Goal: Information Seeking & Learning: Learn about a topic

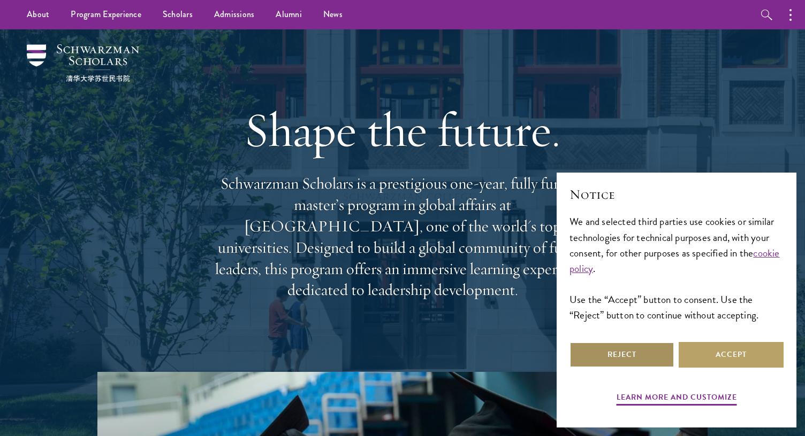
click at [625, 348] on button "Reject" at bounding box center [621, 355] width 105 height 26
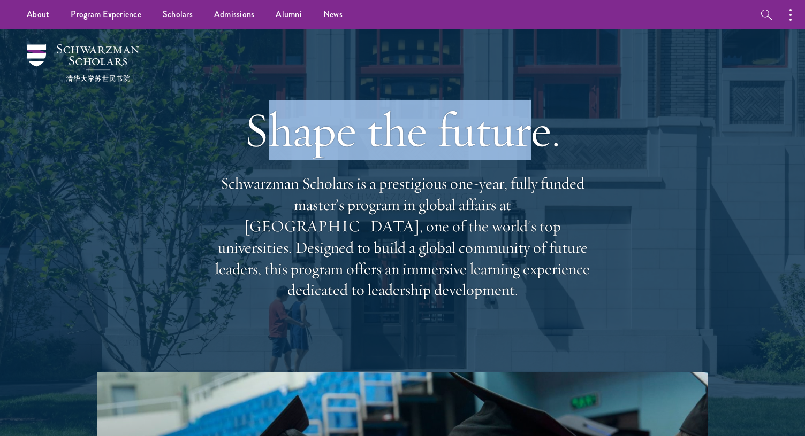
drag, startPoint x: 273, startPoint y: 145, endPoint x: 534, endPoint y: 147, distance: 261.0
click at [534, 147] on h1 "Shape the future." at bounding box center [402, 130] width 385 height 60
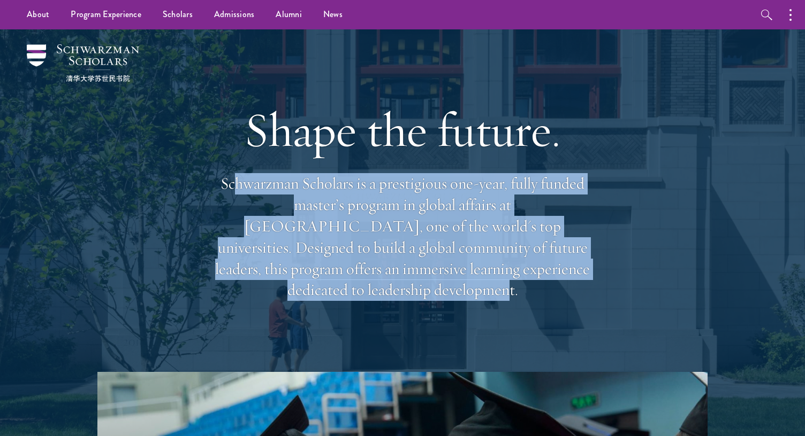
drag, startPoint x: 236, startPoint y: 192, endPoint x: 551, endPoint y: 271, distance: 324.9
click at [551, 271] on p "Schwarzman Scholars is a prestigious one-year, fully funded master’s program in…" at bounding box center [402, 237] width 385 height 128
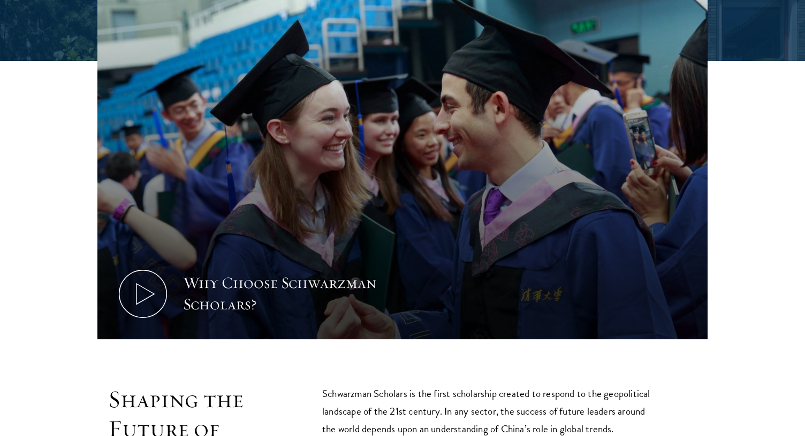
scroll to position [535, 0]
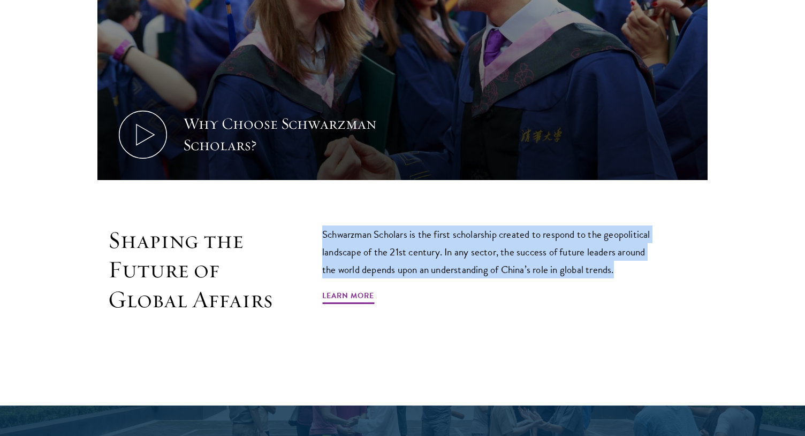
drag, startPoint x: 317, startPoint y: 232, endPoint x: 635, endPoint y: 271, distance: 320.7
click at [635, 271] on div "Shaping the Future of Global Affairs Schwarzman Scholars is the first scholarsh…" at bounding box center [402, 294] width 610 height 137
click at [623, 241] on p "Schwarzman Scholars is the first scholarship created to respond to the geopolit…" at bounding box center [490, 252] width 337 height 53
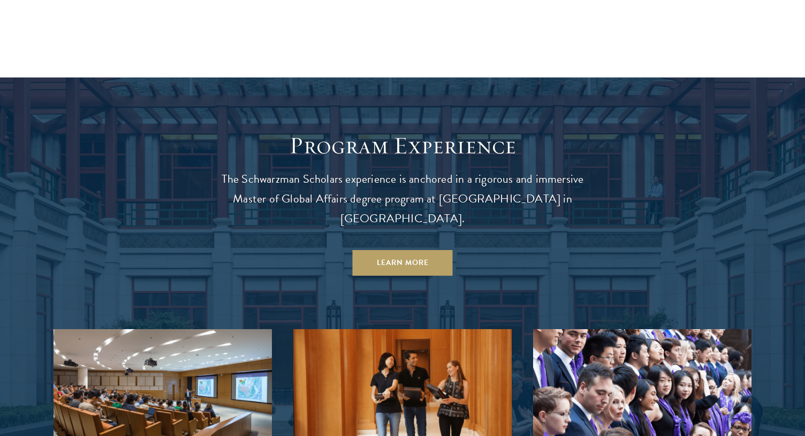
scroll to position [909, 0]
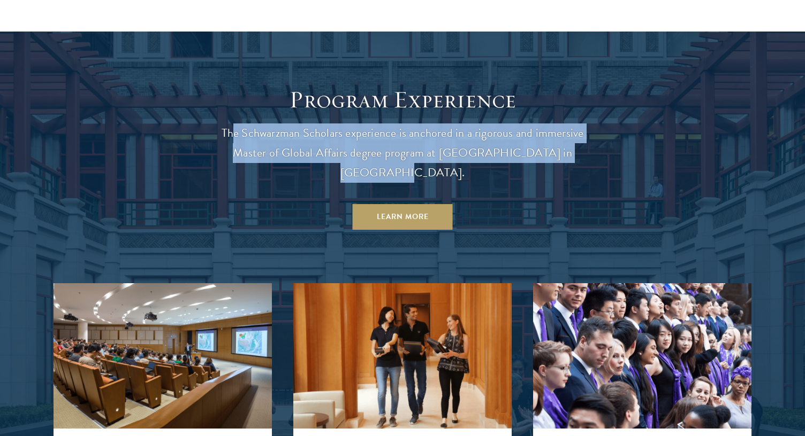
drag, startPoint x: 235, startPoint y: 134, endPoint x: 577, endPoint y: 159, distance: 342.8
click at [577, 159] on p "The Schwarzman Scholars experience is anchored in a rigorous and immersive Mast…" at bounding box center [402, 153] width 385 height 59
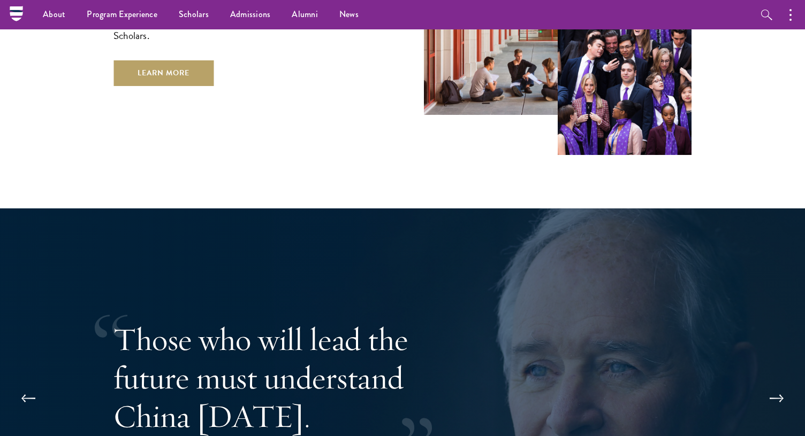
scroll to position [1726, 0]
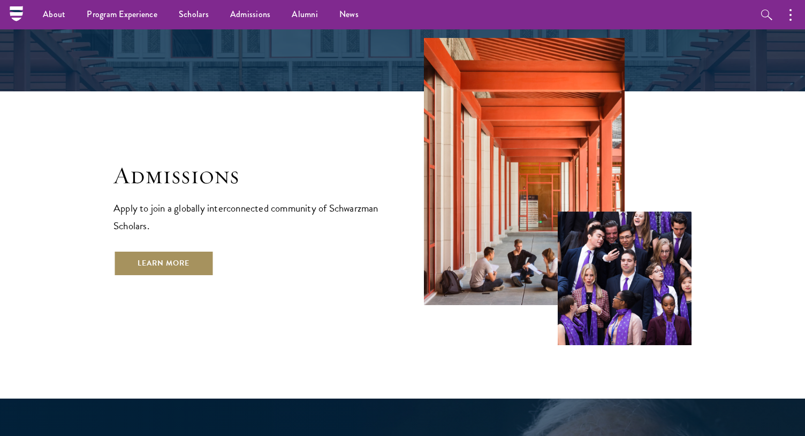
click at [166, 251] on link "Learn More" at bounding box center [163, 264] width 100 height 26
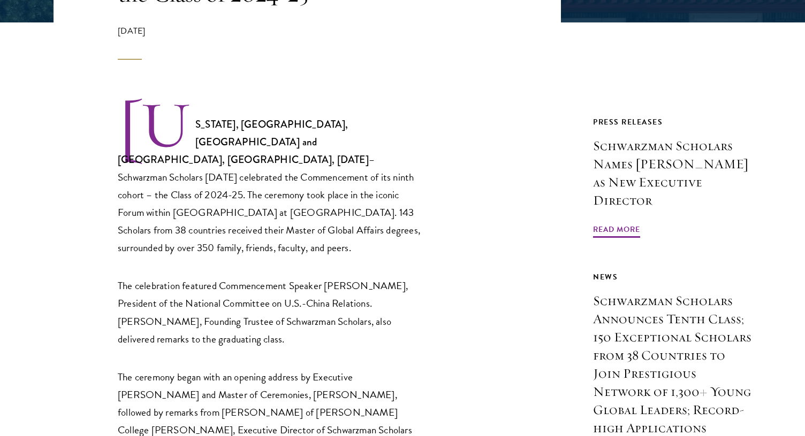
scroll to position [321, 0]
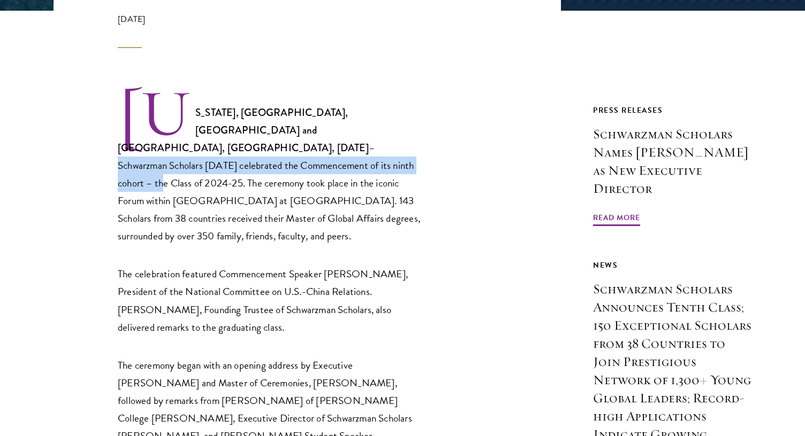
drag, startPoint x: 213, startPoint y: 126, endPoint x: 284, endPoint y: 155, distance: 76.0
click at [283, 155] on p "NEW YORK, NY, USA and BEIJING, CHINA, June 22, 2025 – Schwarzman Scholars today…" at bounding box center [270, 166] width 305 height 157
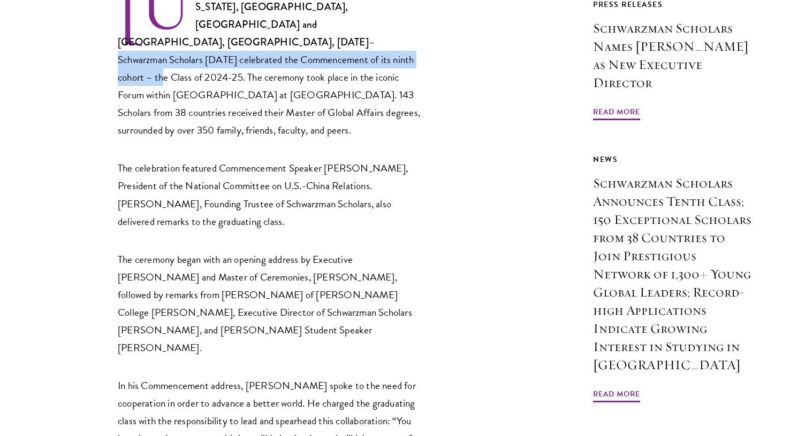
scroll to position [428, 0]
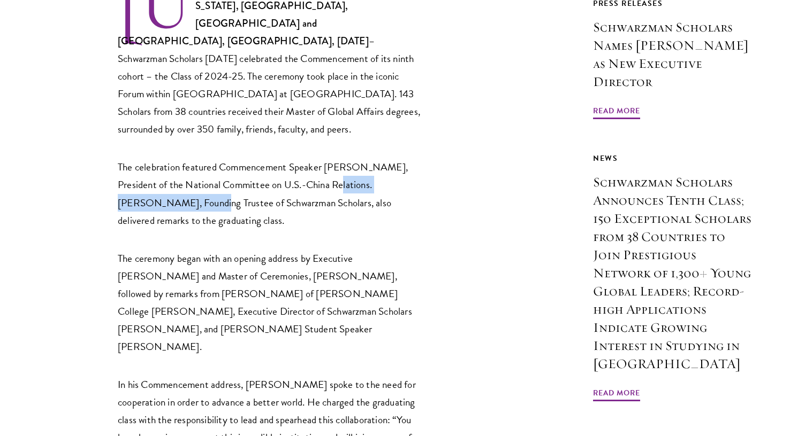
drag, startPoint x: 147, startPoint y: 177, endPoint x: 325, endPoint y: 175, distance: 178.1
click at [324, 175] on p "The celebration featured Commencement Speaker Stephen A. Orlins, President of t…" at bounding box center [270, 193] width 305 height 71
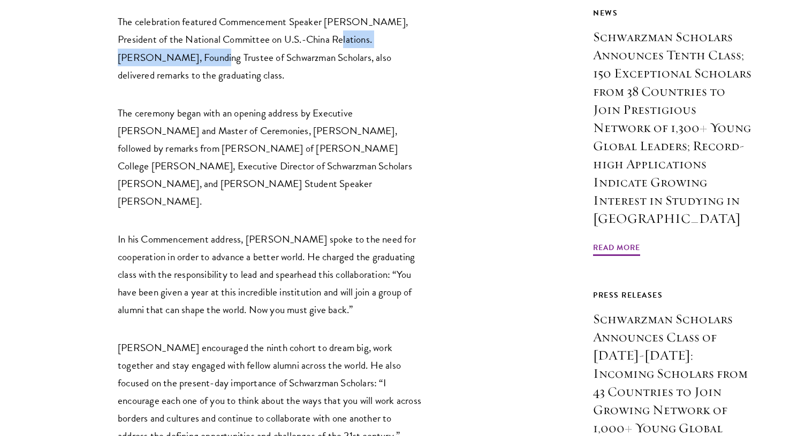
scroll to position [588, 0]
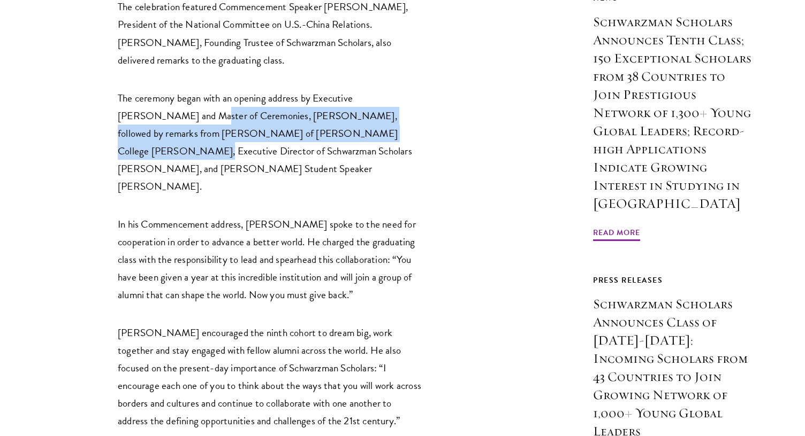
drag, startPoint x: 165, startPoint y: 101, endPoint x: 373, endPoint y: 111, distance: 208.9
click at [373, 111] on p "The ceremony began with an opening address by Executive Dean and Master of Cere…" at bounding box center [270, 142] width 305 height 106
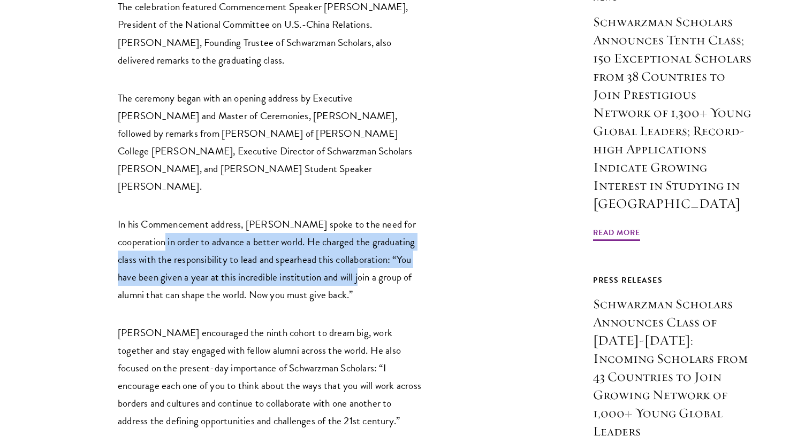
drag, startPoint x: 131, startPoint y: 190, endPoint x: 340, endPoint y: 228, distance: 212.6
click at [340, 228] on p "In his Commencement address, Orlins spoke to the need for cooperation in order …" at bounding box center [270, 260] width 305 height 88
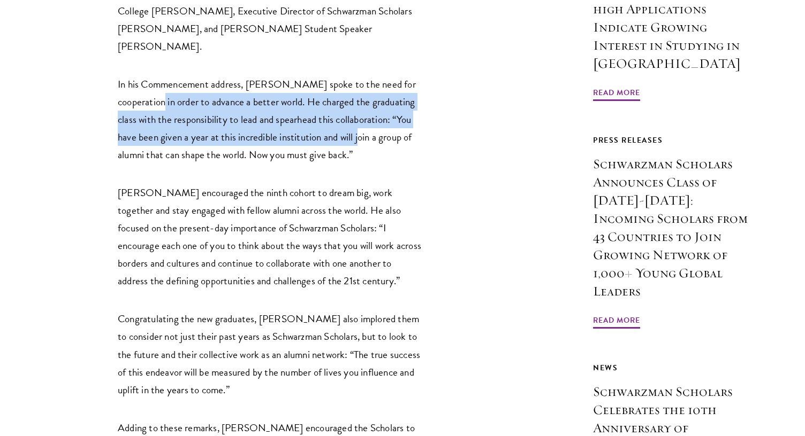
scroll to position [749, 0]
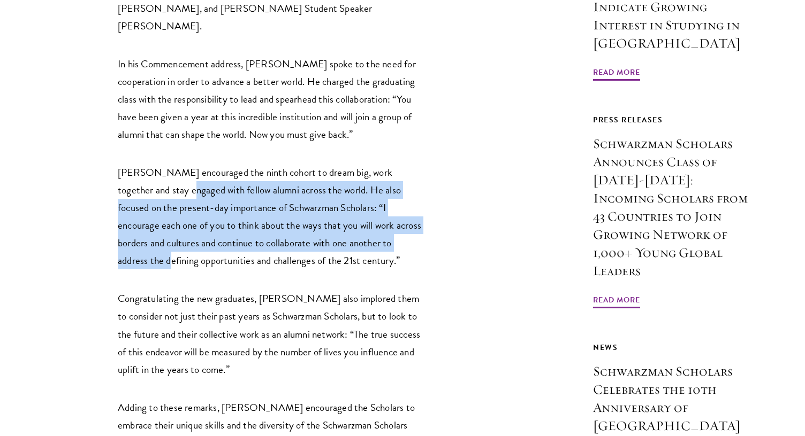
drag, startPoint x: 154, startPoint y: 144, endPoint x: 375, endPoint y: 191, distance: 226.5
click at [375, 191] on p "Schwarzman encouraged the ninth cohort to dream big, work together and stay eng…" at bounding box center [270, 217] width 305 height 106
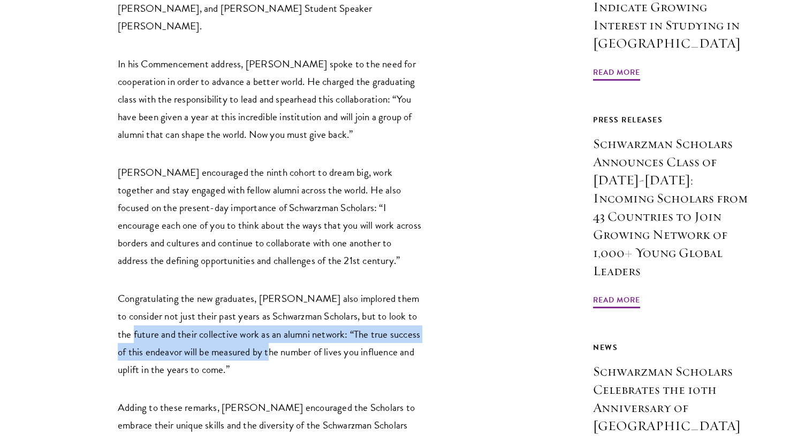
drag, startPoint x: 155, startPoint y: 273, endPoint x: 294, endPoint y: 298, distance: 141.4
click at [295, 301] on p "Congratulating the new graduates, Dean Xue also implored them to consider not j…" at bounding box center [270, 334] width 305 height 88
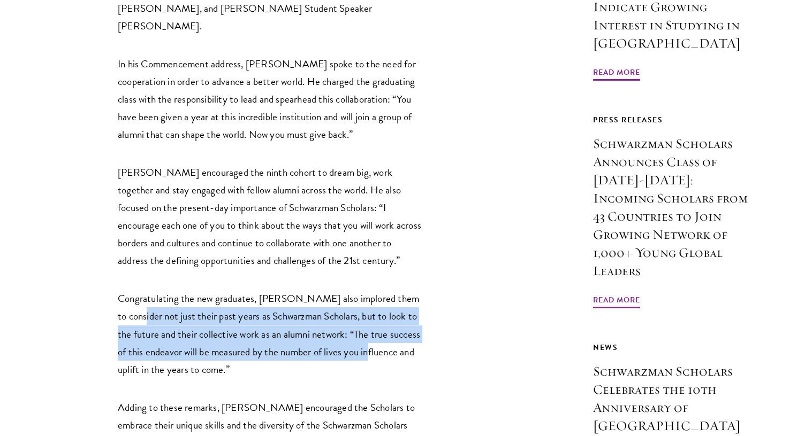
drag, startPoint x: 153, startPoint y: 266, endPoint x: 388, endPoint y: 294, distance: 236.9
click at [388, 294] on p "Congratulating the new graduates, Dean Xue also implored them to consider not j…" at bounding box center [270, 334] width 305 height 88
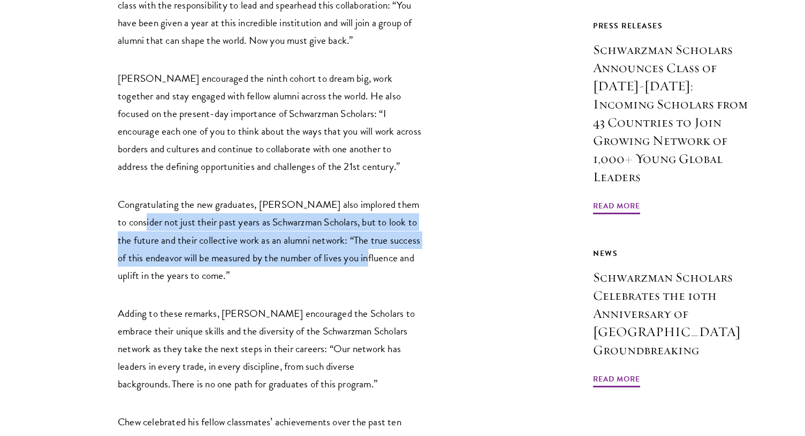
scroll to position [1016, 0]
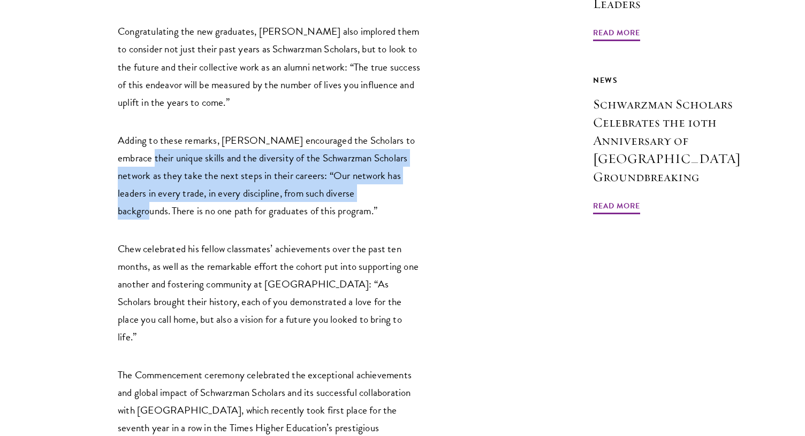
drag, startPoint x: 130, startPoint y: 109, endPoint x: 353, endPoint y: 136, distance: 224.3
click at [353, 136] on p "Adding to these remarks, Celico encouraged the Scholars to embrace their unique…" at bounding box center [270, 176] width 305 height 88
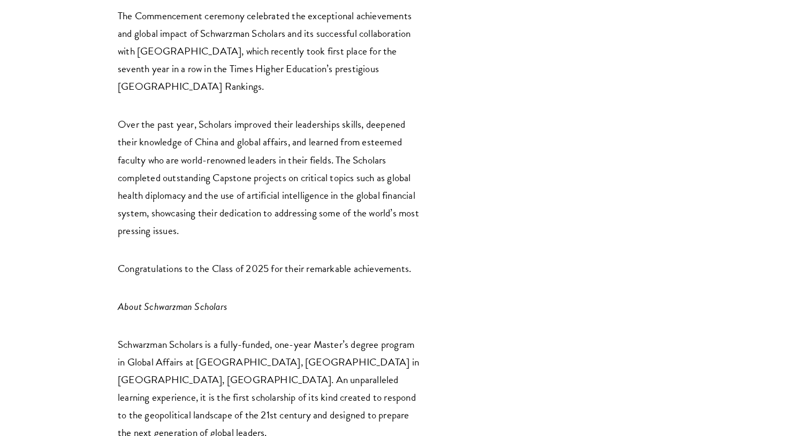
scroll to position [1605, 0]
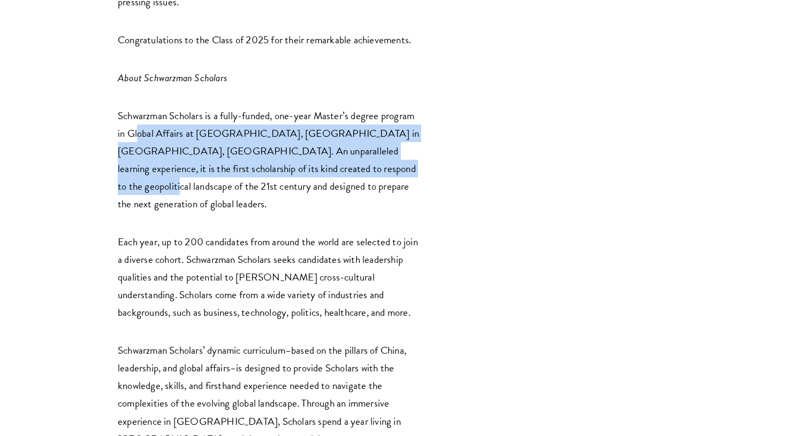
drag, startPoint x: 139, startPoint y: 57, endPoint x: 349, endPoint y: 97, distance: 214.0
click at [349, 107] on p "Schwarzman Scholars is a fully-funded, one-year Master’s degree program in Glob…" at bounding box center [270, 160] width 305 height 106
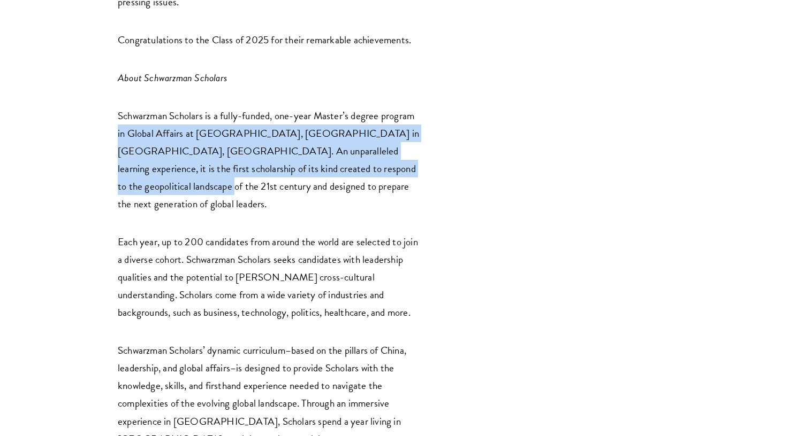
drag, startPoint x: 109, startPoint y: 63, endPoint x: 426, endPoint y: 98, distance: 319.2
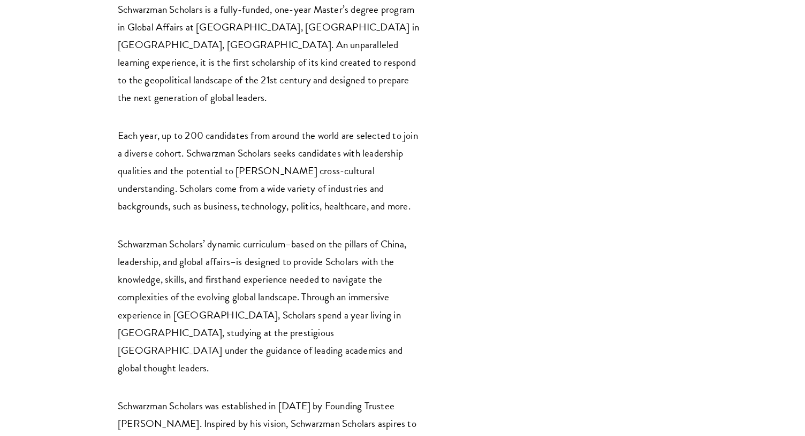
scroll to position [1712, 0]
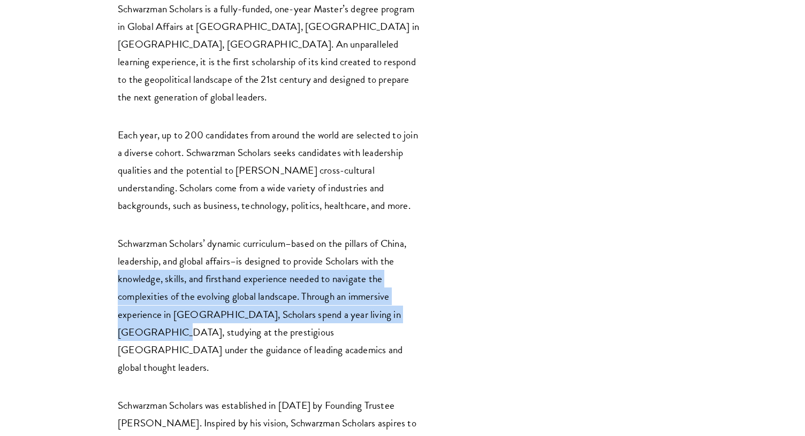
drag, startPoint x: 110, startPoint y: 185, endPoint x: 427, endPoint y: 228, distance: 320.2
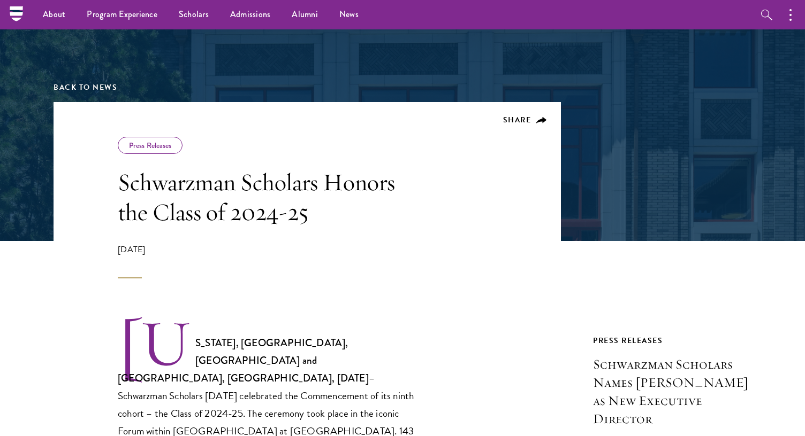
scroll to position [0, 0]
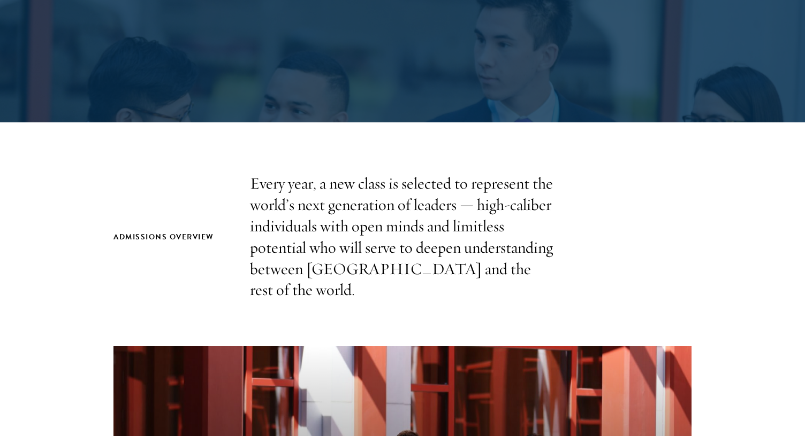
scroll to position [214, 0]
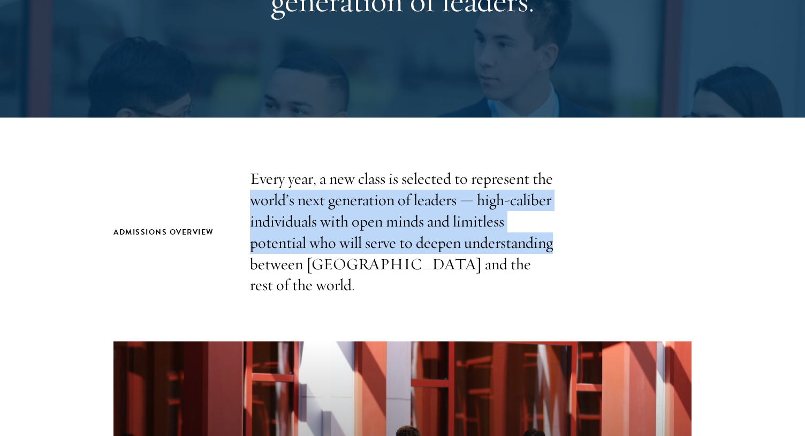
drag, startPoint x: 253, startPoint y: 201, endPoint x: 567, endPoint y: 241, distance: 316.5
click at [567, 241] on div "Admissions Overview Every year, a new class is selected to represent the world’…" at bounding box center [402, 232] width 578 height 128
click at [325, 210] on p "Every year, a new class is selected to represent the world’s next generation of…" at bounding box center [402, 232] width 305 height 128
drag, startPoint x: 252, startPoint y: 201, endPoint x: 579, endPoint y: 251, distance: 330.7
click at [579, 251] on div "Admissions Overview Every year, a new class is selected to represent the world’…" at bounding box center [402, 232] width 578 height 128
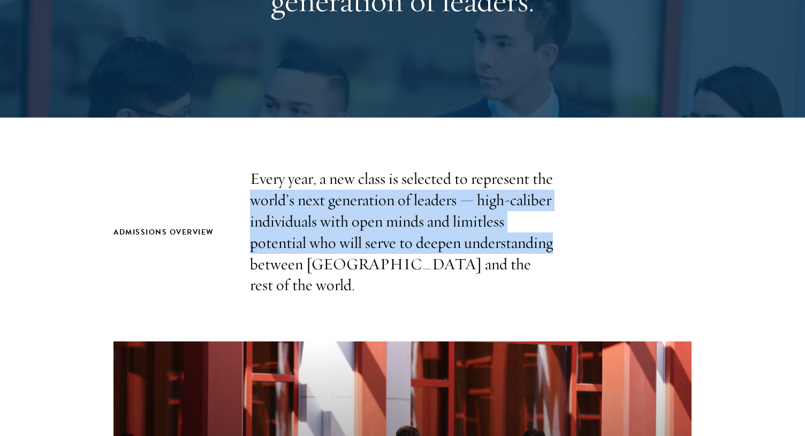
click at [555, 250] on div "Admissions Overview Every year, a new class is selected to represent the world’…" at bounding box center [402, 232] width 578 height 128
click at [561, 243] on div "Admissions Overview Every year, a new class is selected to represent the world’…" at bounding box center [402, 232] width 578 height 128
drag, startPoint x: 518, startPoint y: 245, endPoint x: 241, endPoint y: 195, distance: 281.6
click at [241, 195] on div "Admissions Overview Every year, a new class is selected to represent the world’…" at bounding box center [402, 232] width 578 height 128
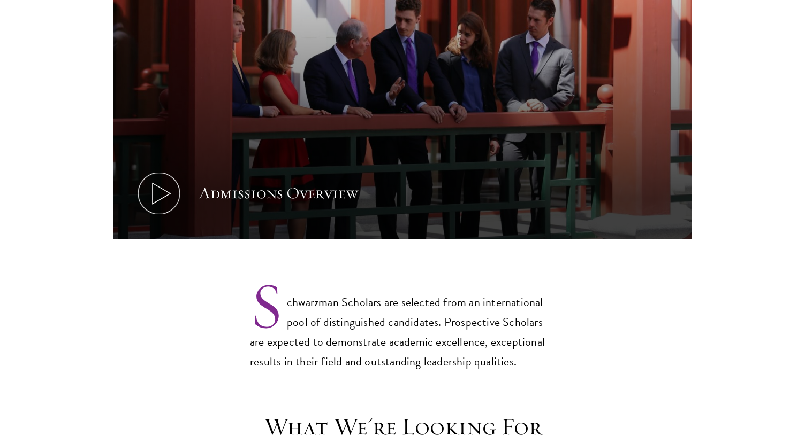
scroll to position [802, 0]
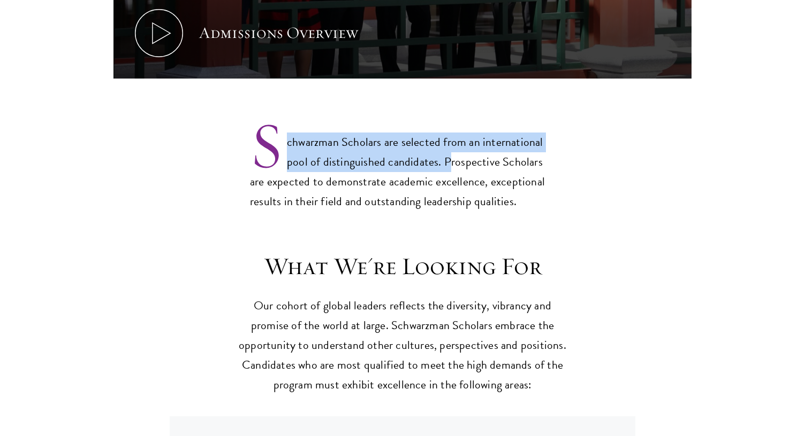
drag, startPoint x: 316, startPoint y: 139, endPoint x: 454, endPoint y: 150, distance: 138.5
click at [451, 150] on p "Schwarzman Scholars are selected from an international pool of distinguished ca…" at bounding box center [402, 163] width 305 height 97
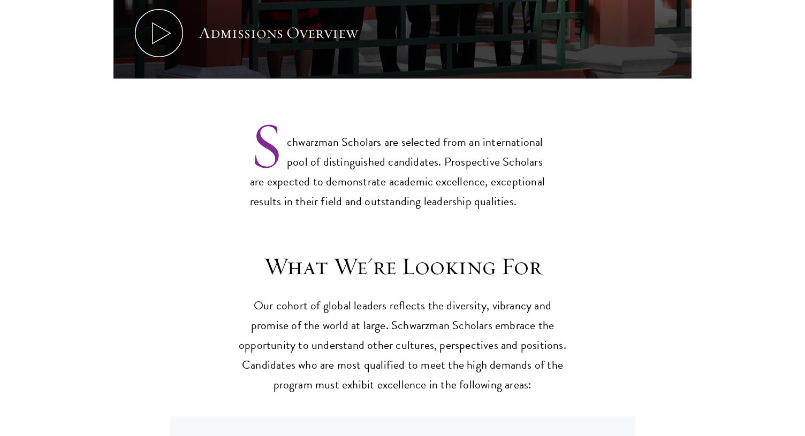
click at [454, 150] on p "Schwarzman Scholars are selected from an international pool of distinguished ca…" at bounding box center [402, 163] width 305 height 97
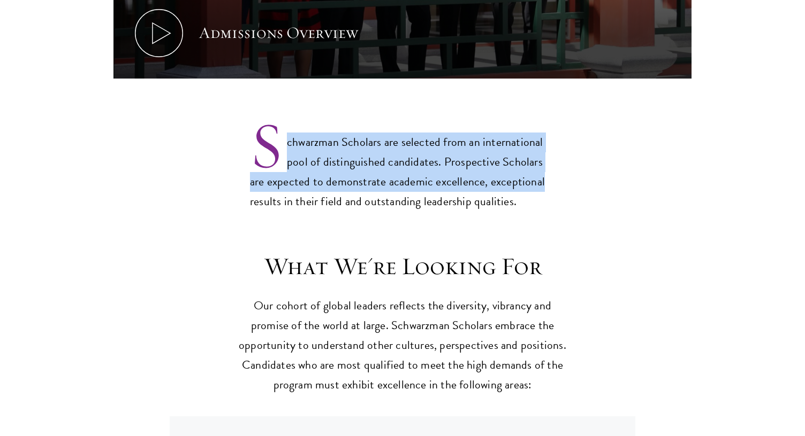
drag, startPoint x: 525, startPoint y: 161, endPoint x: 286, endPoint y: 144, distance: 239.7
click at [286, 144] on p "Schwarzman Scholars are selected from an international pool of distinguished ca…" at bounding box center [402, 163] width 305 height 97
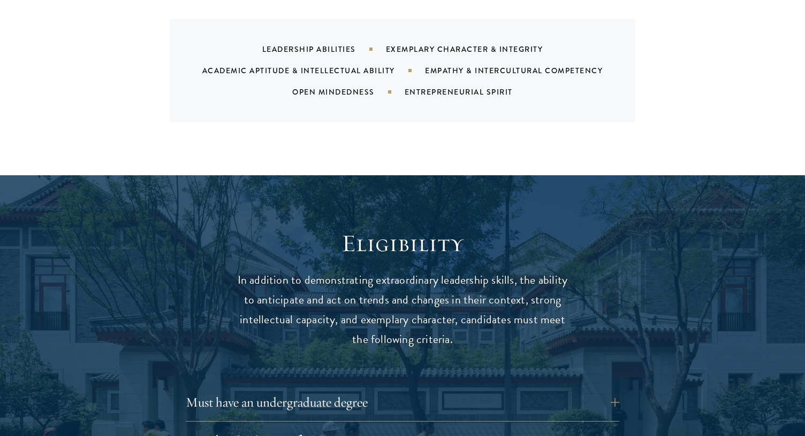
scroll to position [1230, 0]
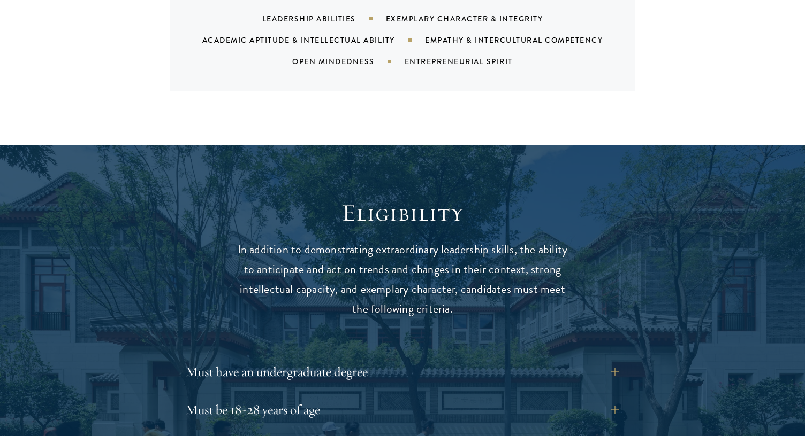
click at [453, 35] on div "Empathy & Intercultural Competency" at bounding box center [527, 40] width 204 height 11
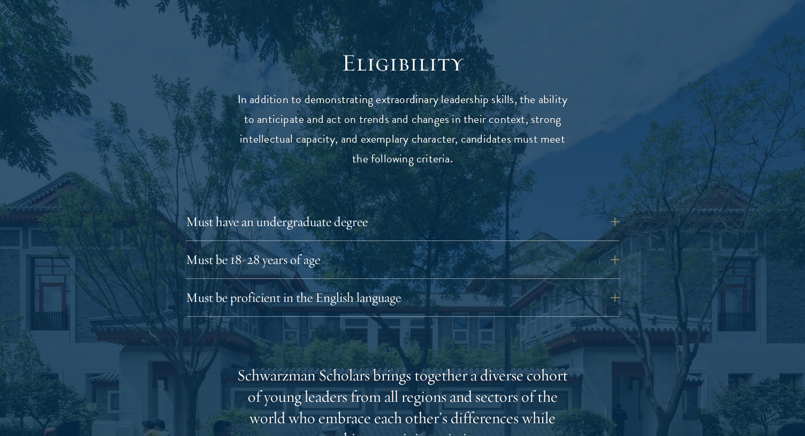
scroll to position [1391, 0]
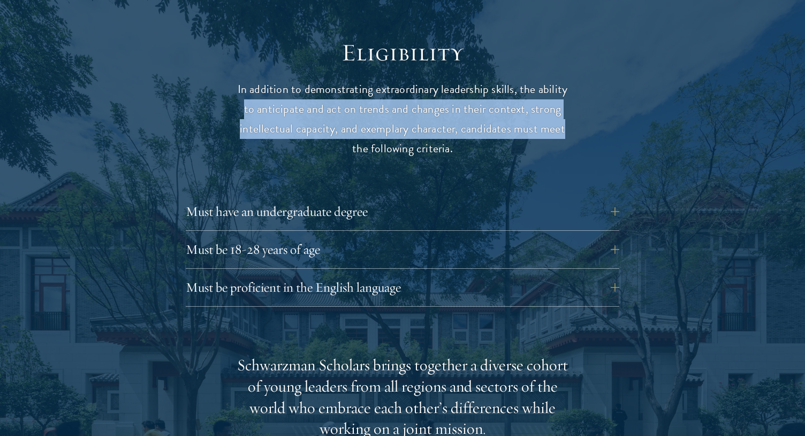
drag, startPoint x: 247, startPoint y: 89, endPoint x: 568, endPoint y: 104, distance: 321.3
click at [568, 104] on div "Eligibility In addition to demonstrating extraordinary leadership skills, the a…" at bounding box center [402, 425] width 578 height 775
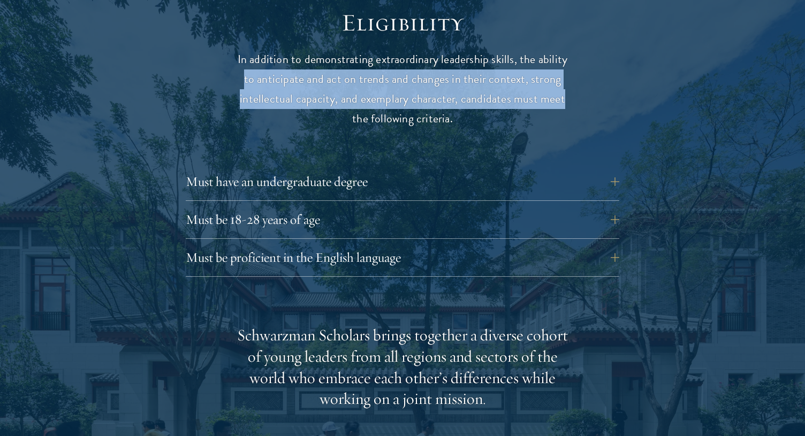
scroll to position [1444, 0]
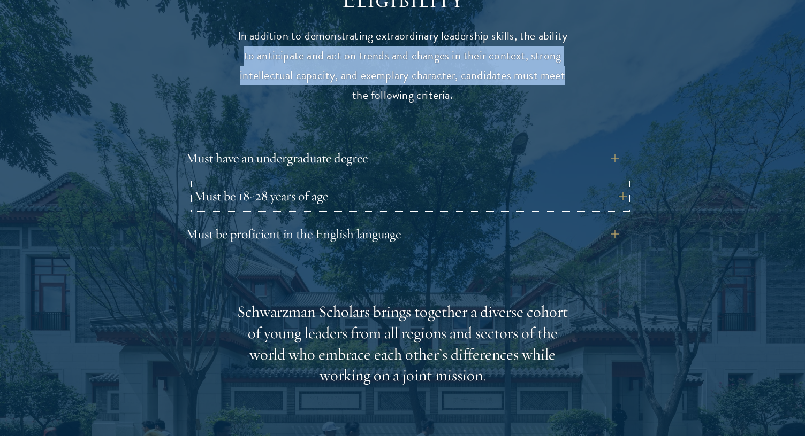
click at [299, 183] on button "Must be 18-28 years of age" at bounding box center [410, 196] width 433 height 26
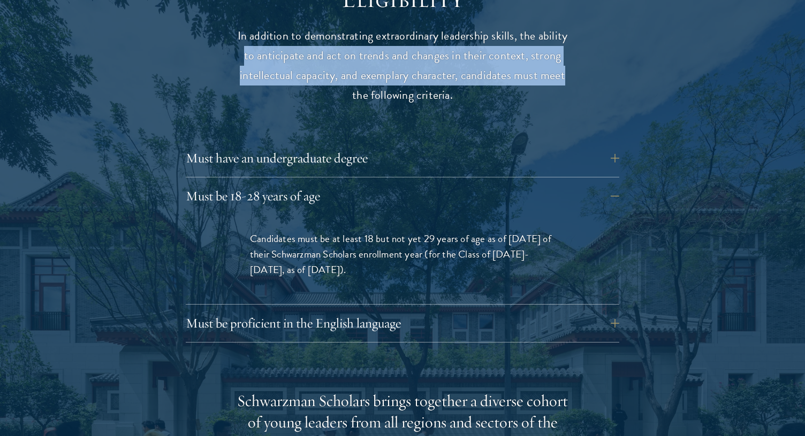
drag, startPoint x: 262, startPoint y: 220, endPoint x: 335, endPoint y: 250, distance: 79.4
click at [335, 250] on span "Candidates must be at least 18 but not yet 29 years of age as of August 1 of th…" at bounding box center [400, 254] width 301 height 47
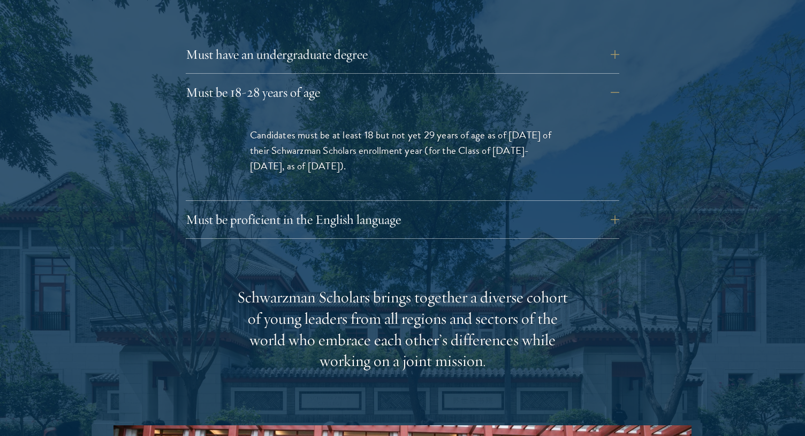
scroll to position [1551, 0]
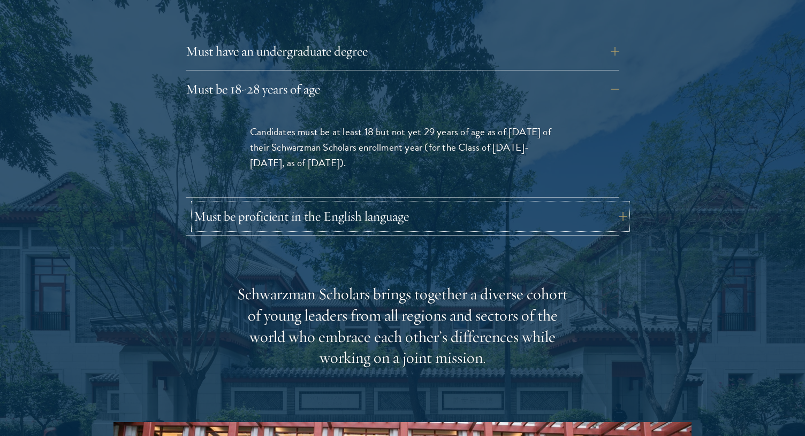
click at [282, 204] on button "Must be proficient in the English language" at bounding box center [410, 217] width 433 height 26
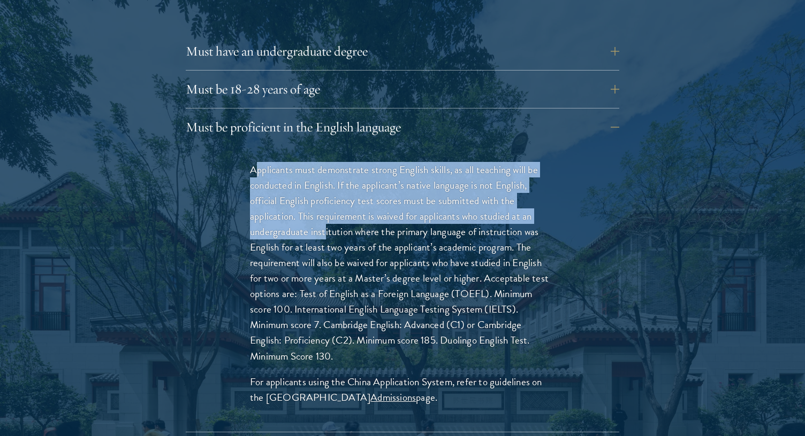
drag, startPoint x: 258, startPoint y: 142, endPoint x: 333, endPoint y: 217, distance: 105.5
click at [330, 213] on p "Applicants must demonstrate strong English skills, as all teaching will be cond…" at bounding box center [402, 263] width 305 height 202
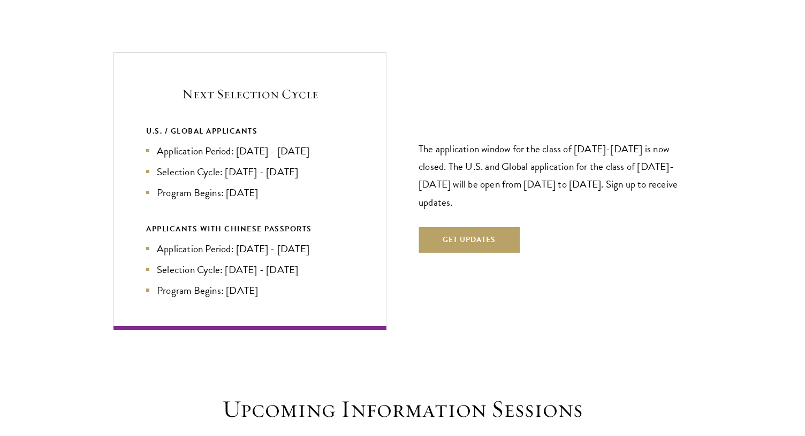
scroll to position [2568, 0]
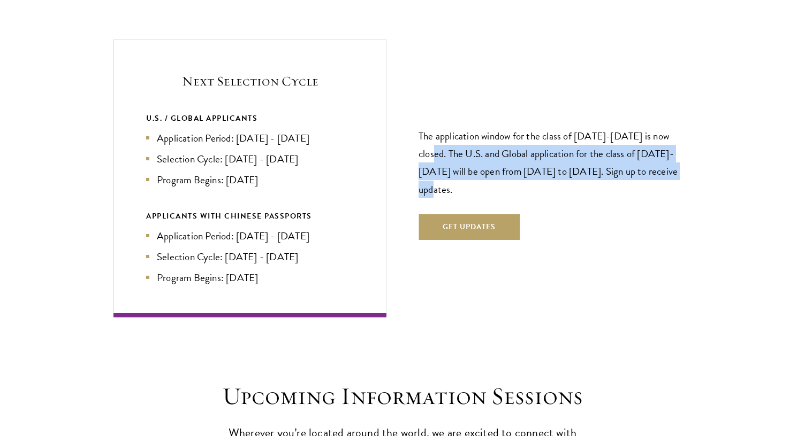
drag, startPoint x: 417, startPoint y: 131, endPoint x: 677, endPoint y: 148, distance: 261.1
click at [677, 148] on div "Next Selection Cycle U.S. / GLOBAL APPLICANTS Application Period: Apr 2026 - Se…" at bounding box center [402, 179] width 578 height 278
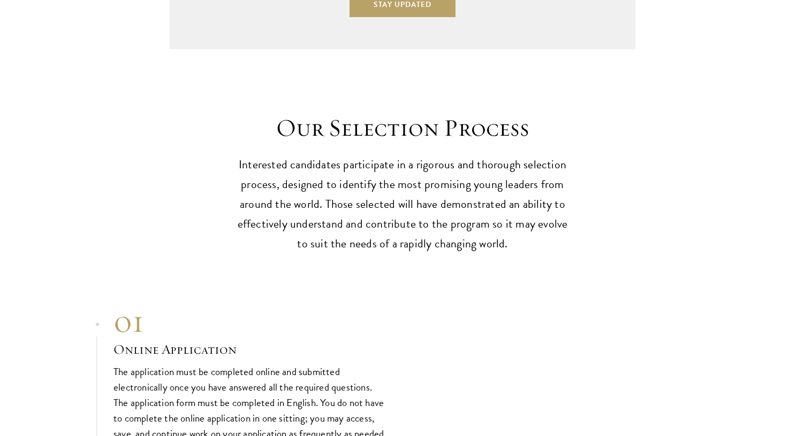
scroll to position [3263, 0]
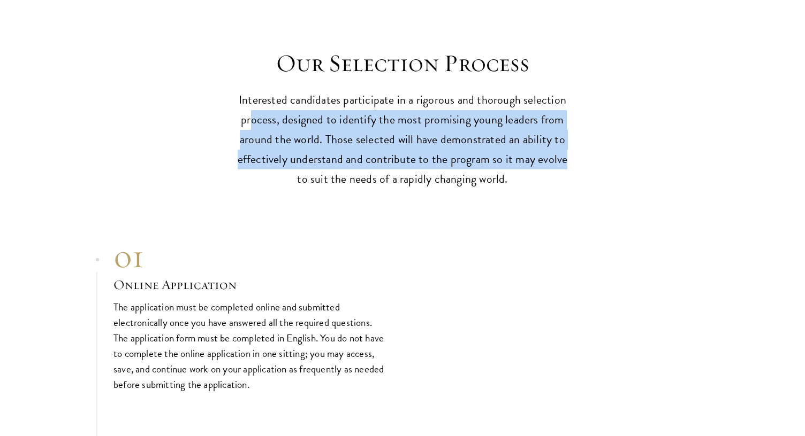
drag, startPoint x: 254, startPoint y: 96, endPoint x: 589, endPoint y: 146, distance: 339.6
click at [589, 146] on div "Our Selection Process Interested candidates participate in a rigorous and thoro…" at bounding box center [402, 119] width 698 height 141
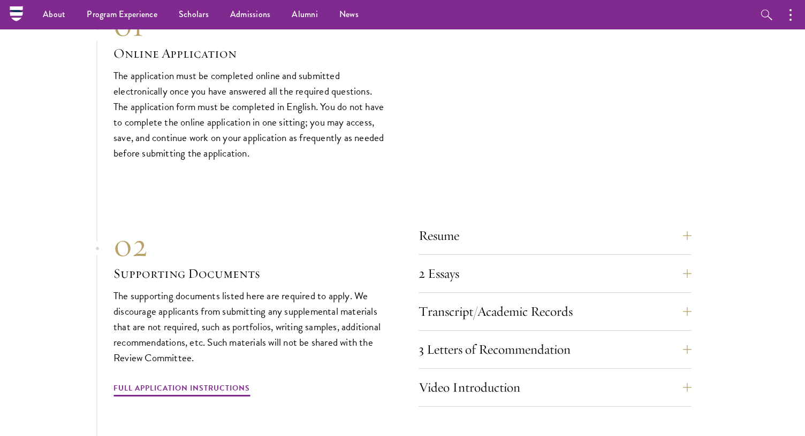
scroll to position [3477, 0]
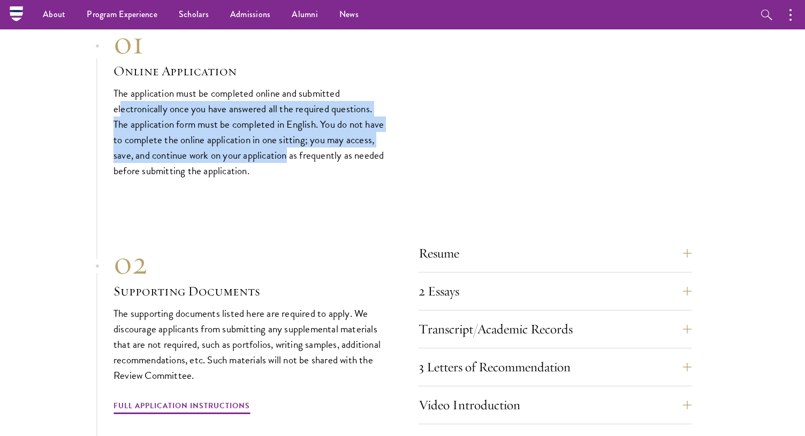
drag, startPoint x: 122, startPoint y: 87, endPoint x: 319, endPoint y: 139, distance: 204.0
click at [319, 139] on p "The application must be completed online and submitted electronically once you …" at bounding box center [249, 132] width 273 height 93
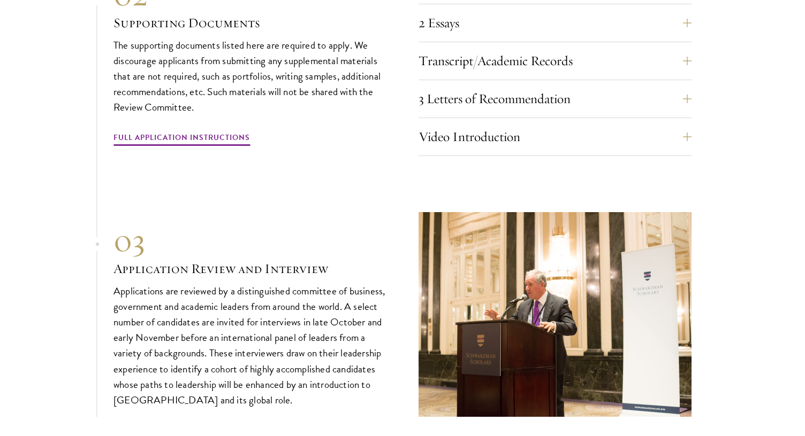
scroll to position [3851, 0]
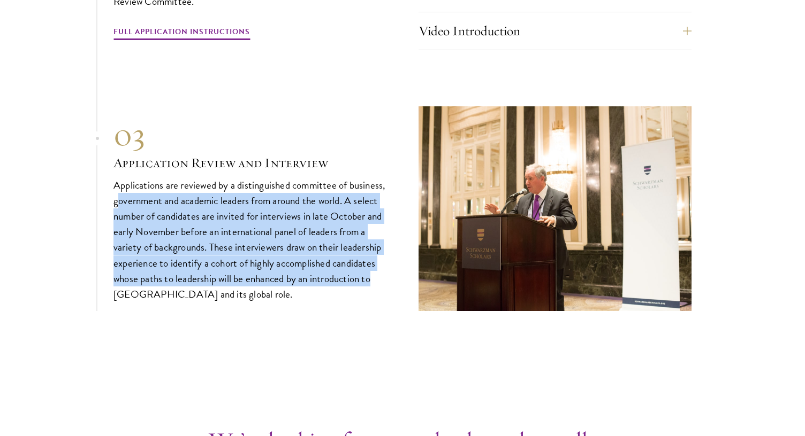
drag, startPoint x: 119, startPoint y: 185, endPoint x: 378, endPoint y: 256, distance: 269.0
click at [378, 256] on p "Applications are reviewed by a distinguished committee of business, government …" at bounding box center [249, 240] width 273 height 125
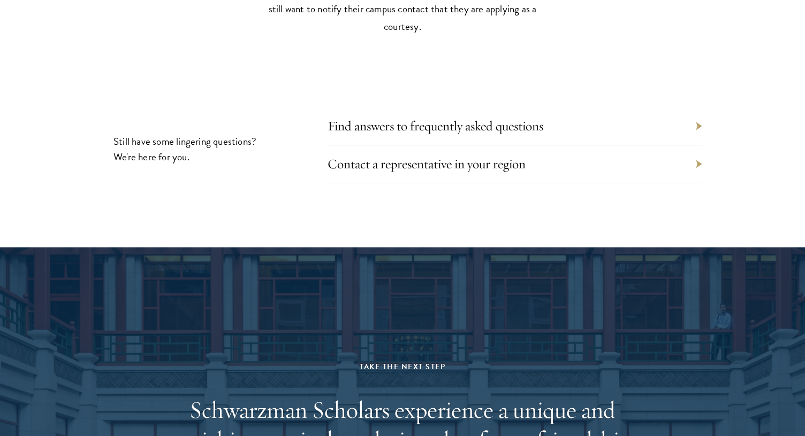
scroll to position [5135, 0]
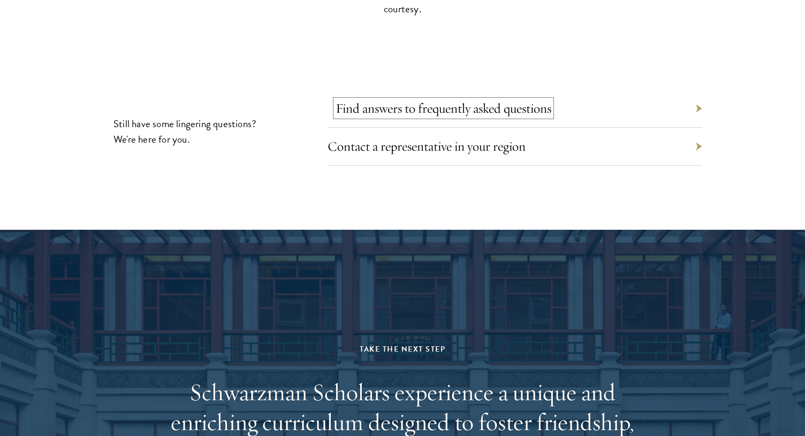
click at [430, 100] on link "Find answers to frequently asked questions" at bounding box center [443, 108] width 216 height 17
